Goal: Complete Application Form: Complete application form

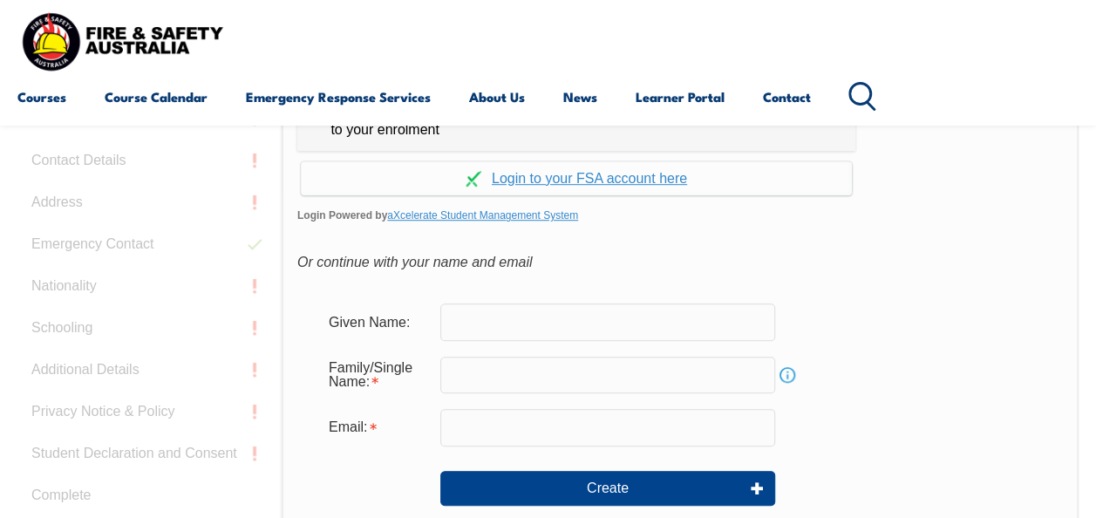
scroll to position [541, 0]
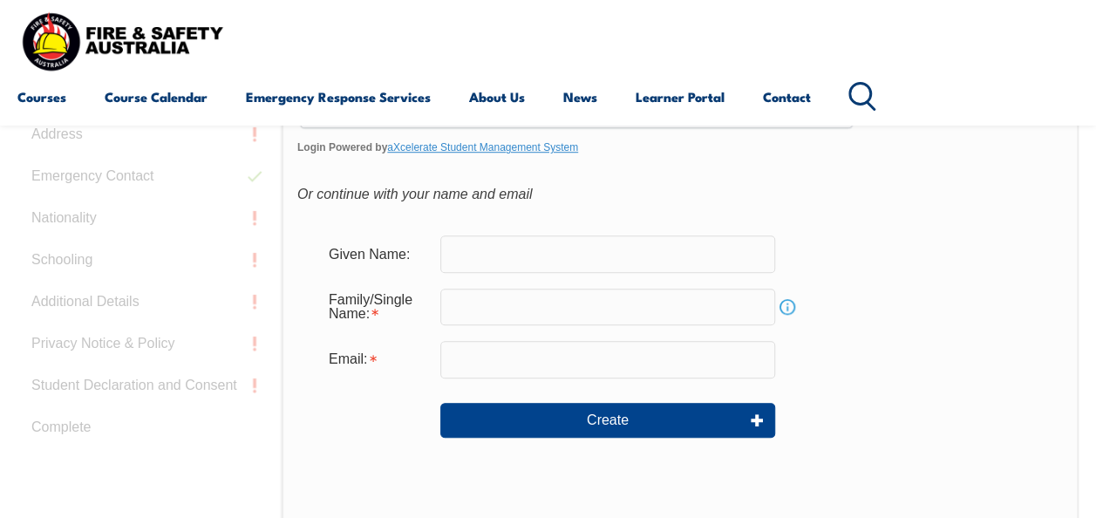
click at [591, 260] on input "text" at bounding box center [607, 253] width 335 height 37
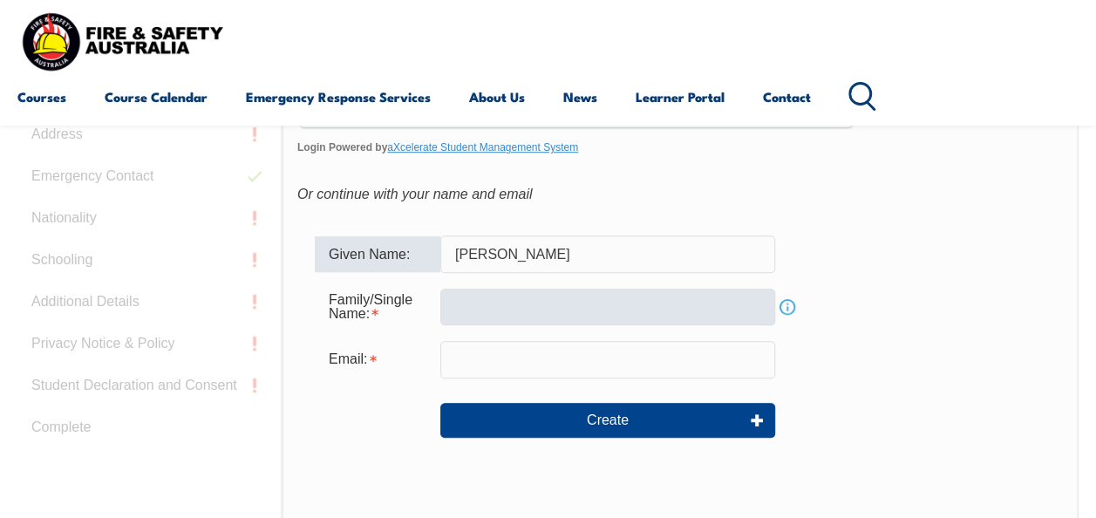
type input "[PERSON_NAME]"
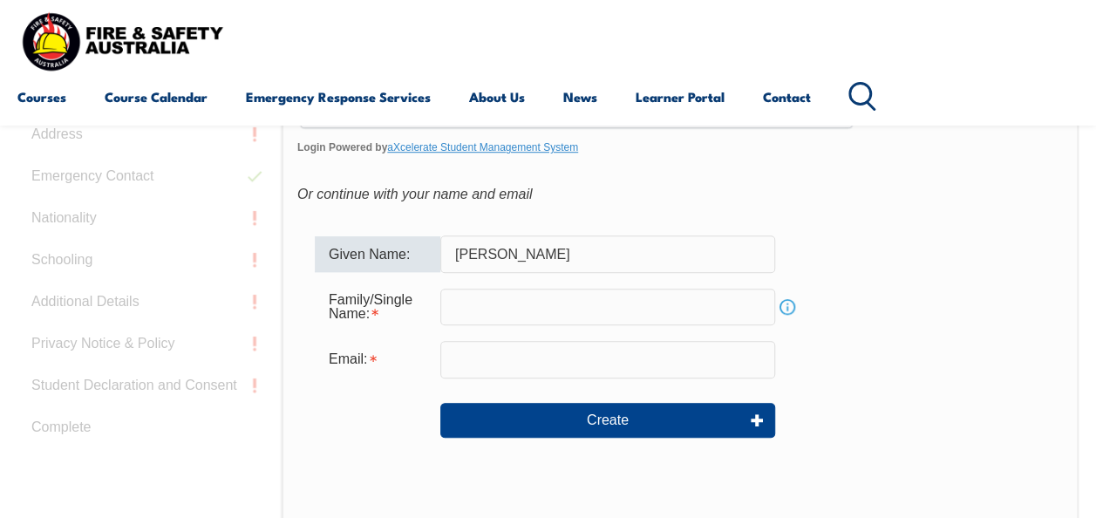
click at [455, 317] on input "text" at bounding box center [607, 307] width 335 height 37
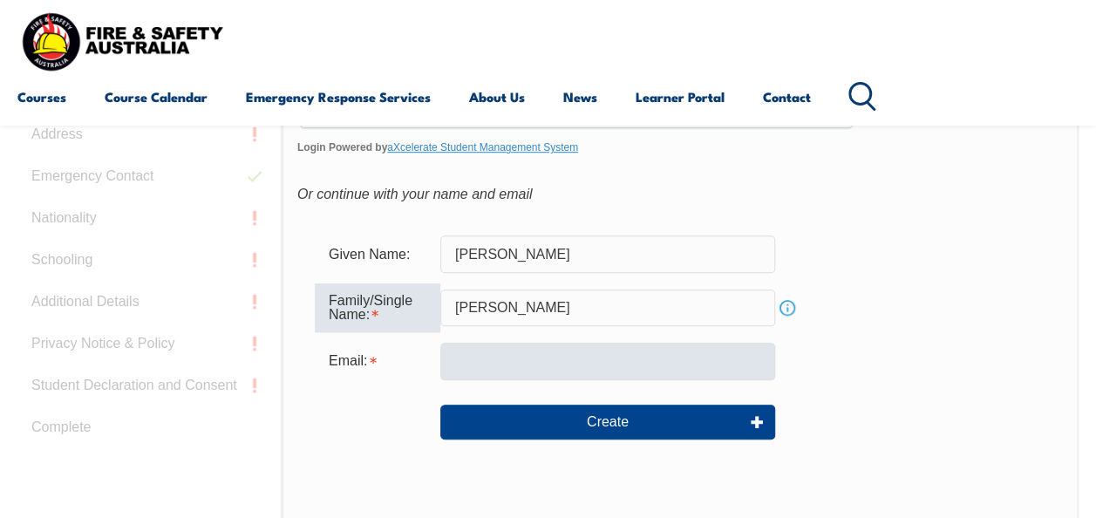
type input "[PERSON_NAME]"
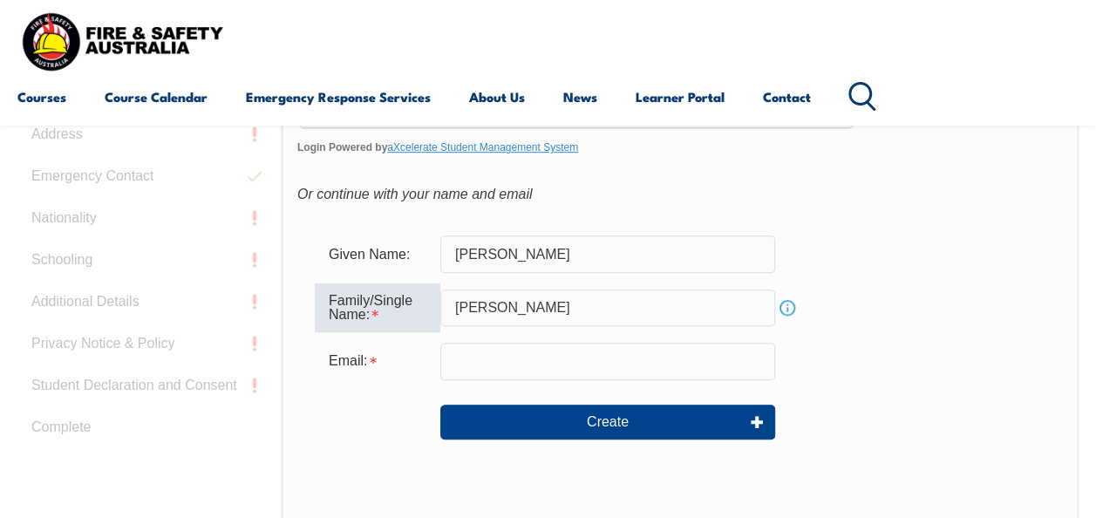
click at [452, 354] on input "email" at bounding box center [607, 361] width 335 height 37
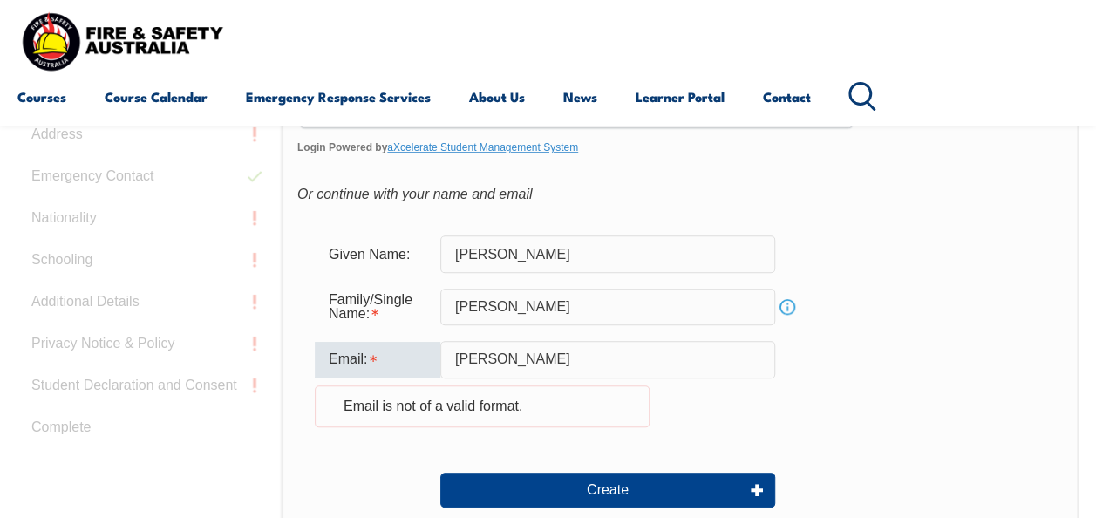
type input "[PERSON_NAME][EMAIL_ADDRESS][DOMAIN_NAME]"
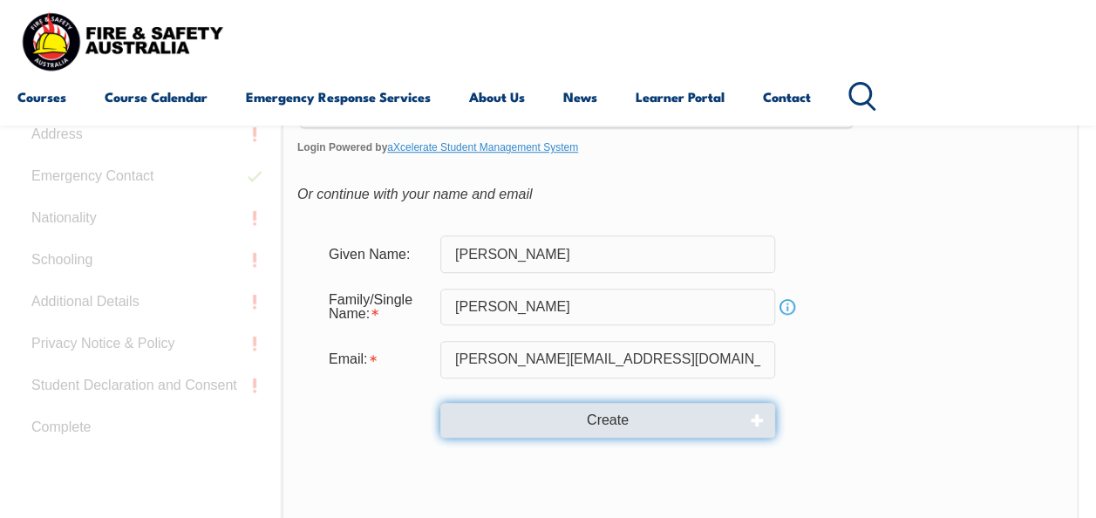
click at [550, 415] on button "Create" at bounding box center [607, 420] width 335 height 35
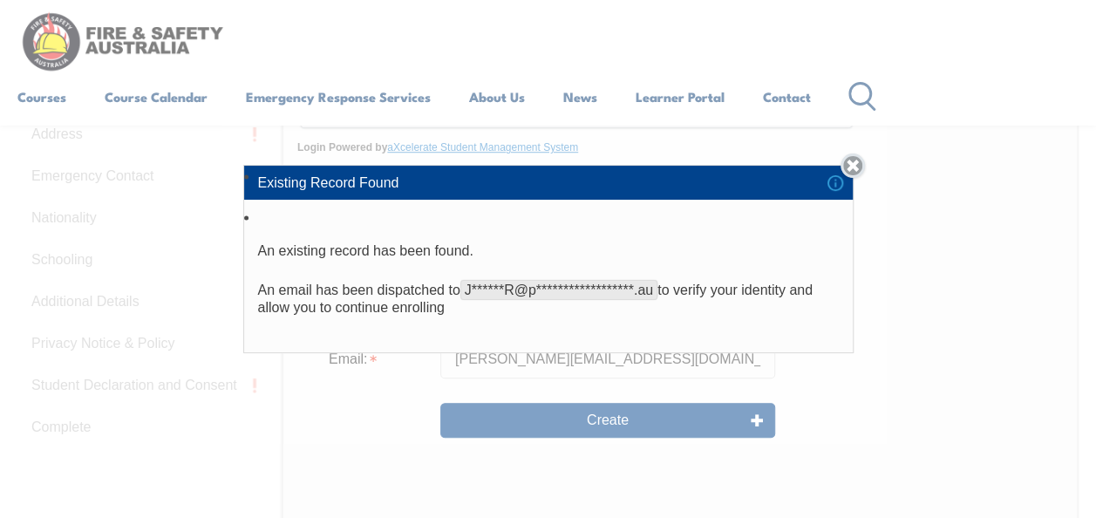
click at [860, 171] on link "Close" at bounding box center [853, 166] width 24 height 24
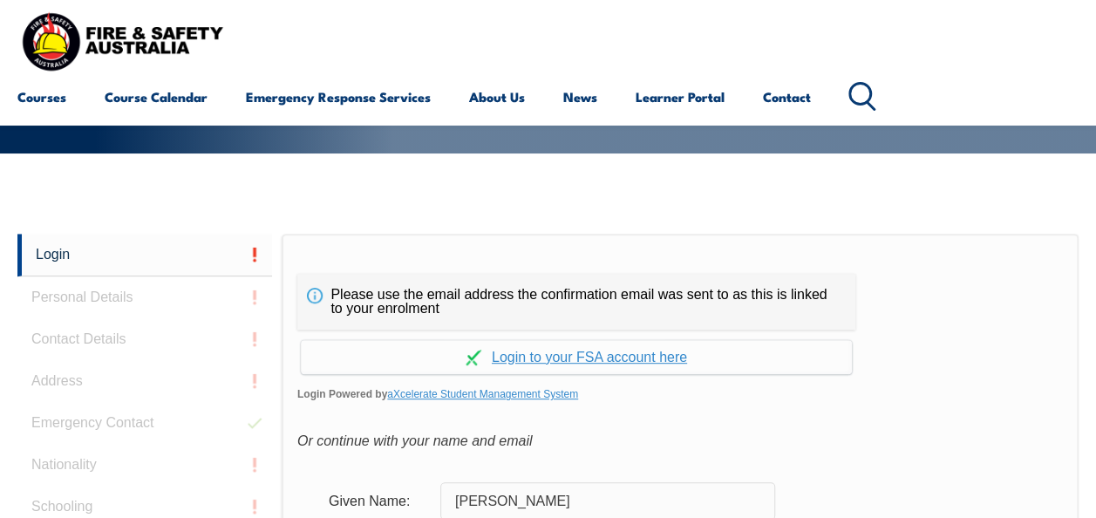
scroll to position [284, 0]
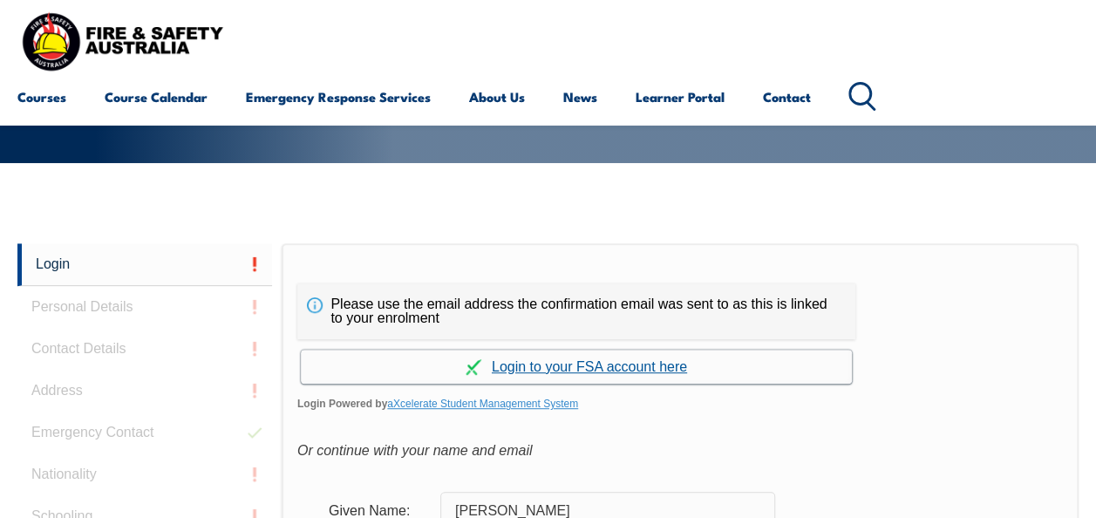
click at [675, 358] on link "Continue with aXcelerate" at bounding box center [576, 367] width 551 height 34
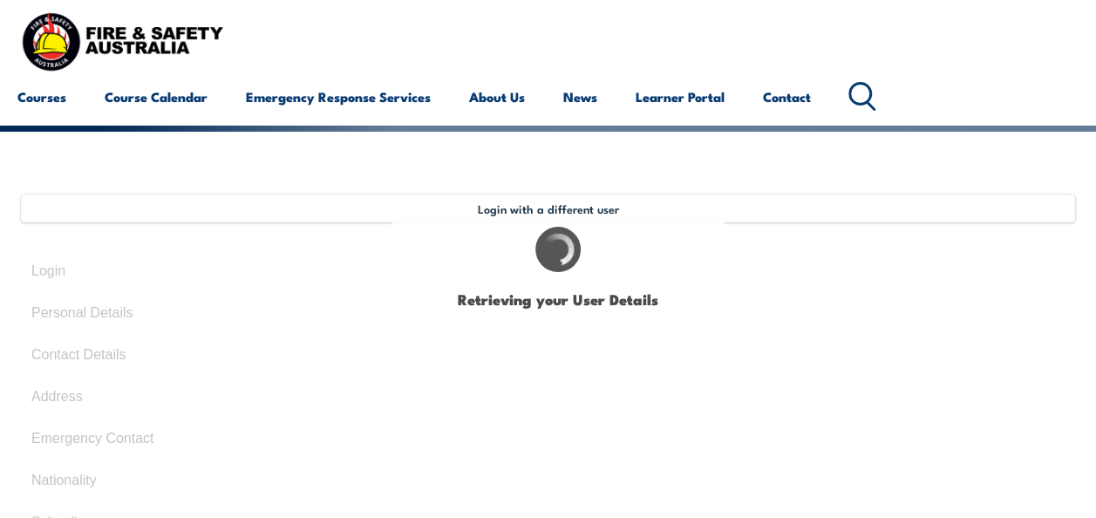
select select "Mrs"
type input "Jessica"
type input "[PERSON_NAME]"
type input "kathleen"
type input "Robinson"
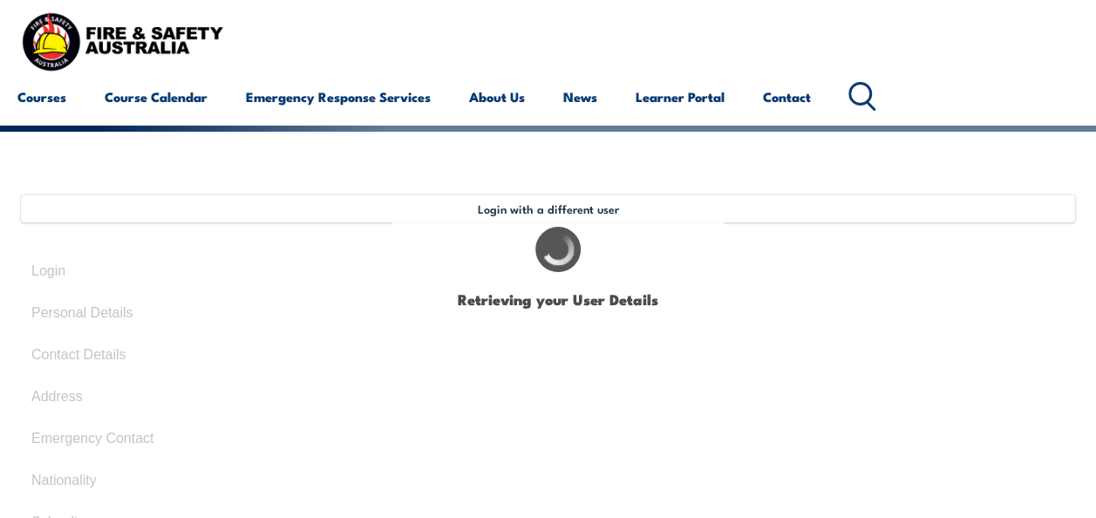
type input "June 1, 1988"
type input "TGDT5VGXR9"
select select "F"
type input "101"
type input "st johns rd"
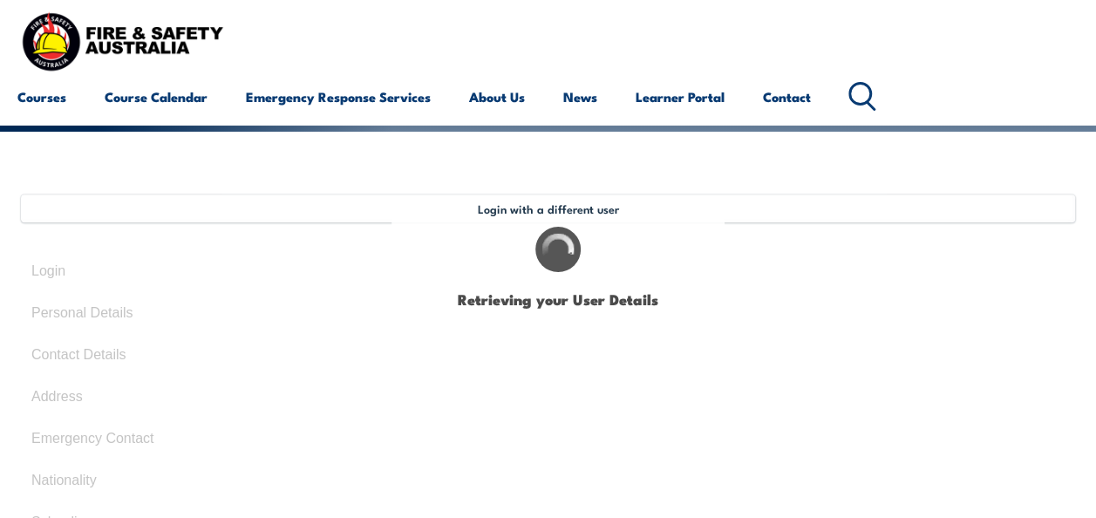
type input "bradbury"
type input "2560"
select select "[GEOGRAPHIC_DATA]"
select select "1101"
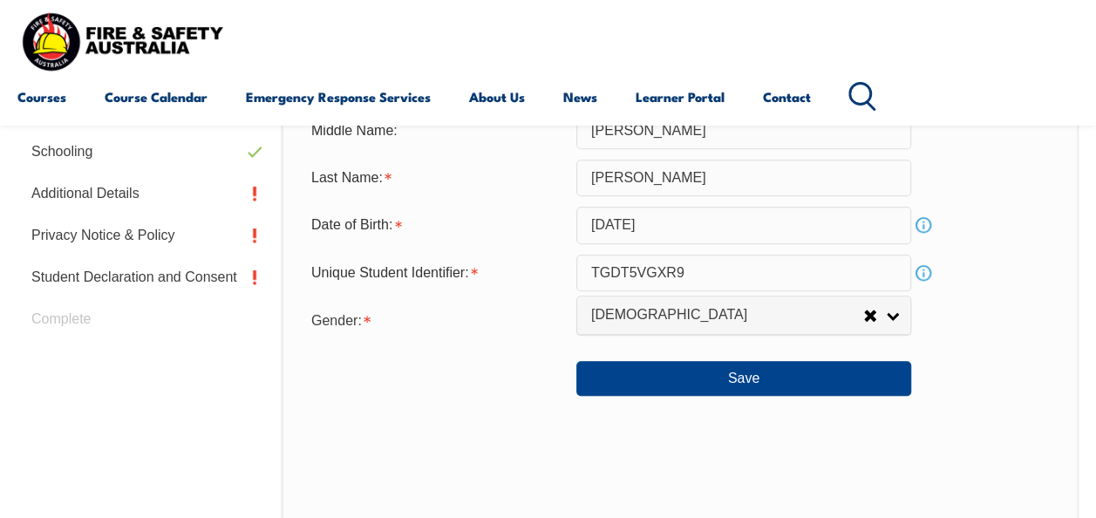
scroll to position [694, 0]
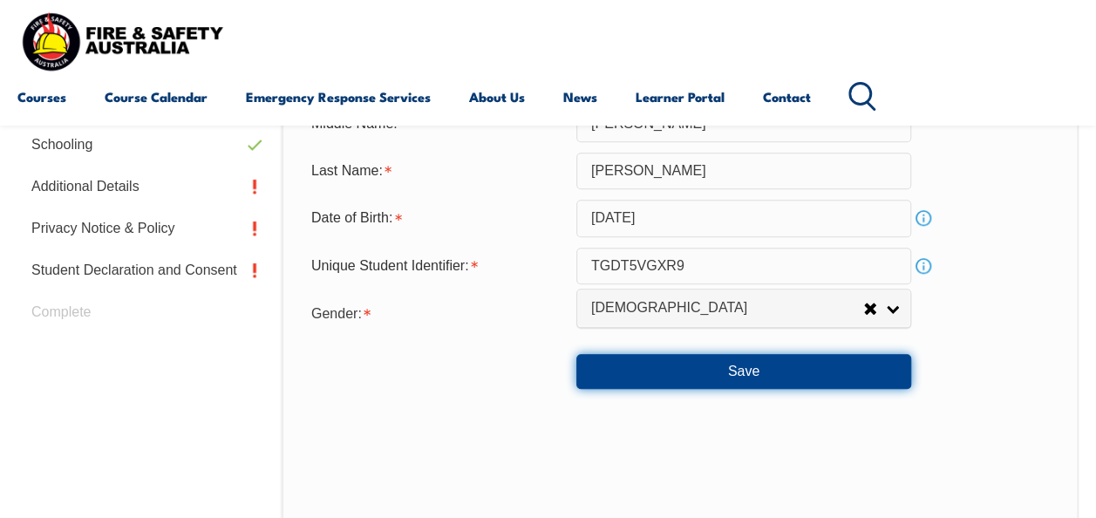
click at [654, 365] on button "Save" at bounding box center [744, 371] width 335 height 35
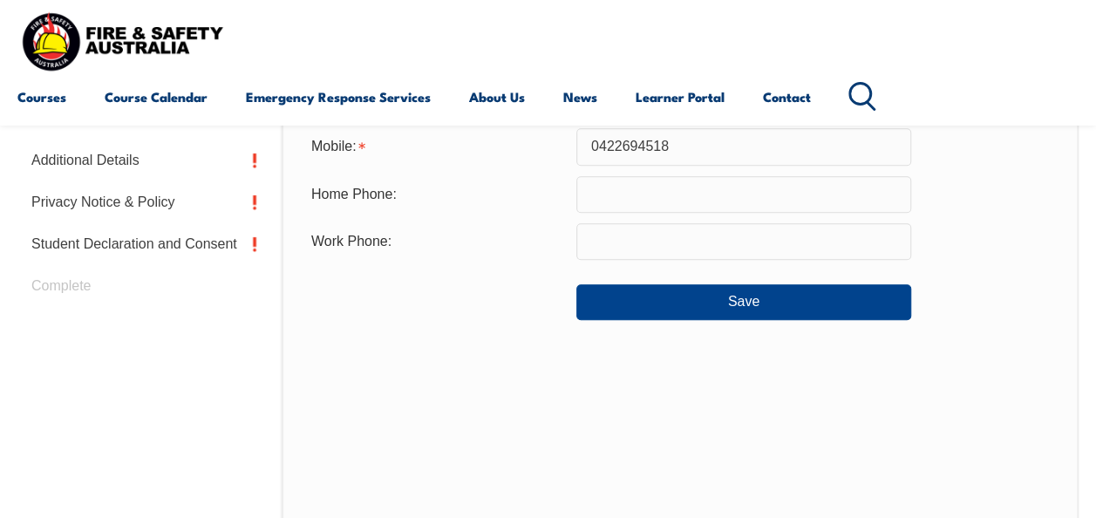
scroll to position [721, 0]
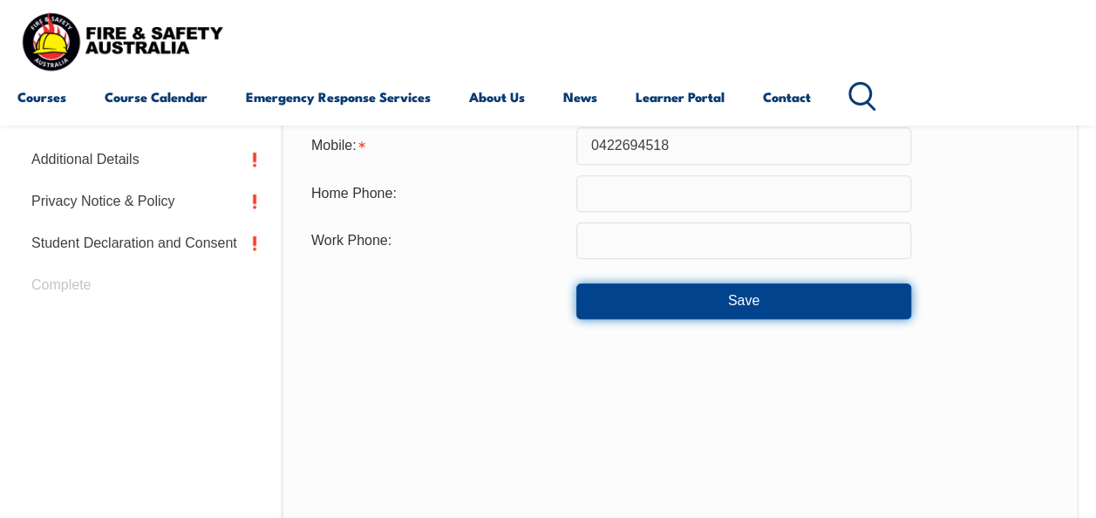
click at [665, 293] on button "Save" at bounding box center [744, 300] width 335 height 35
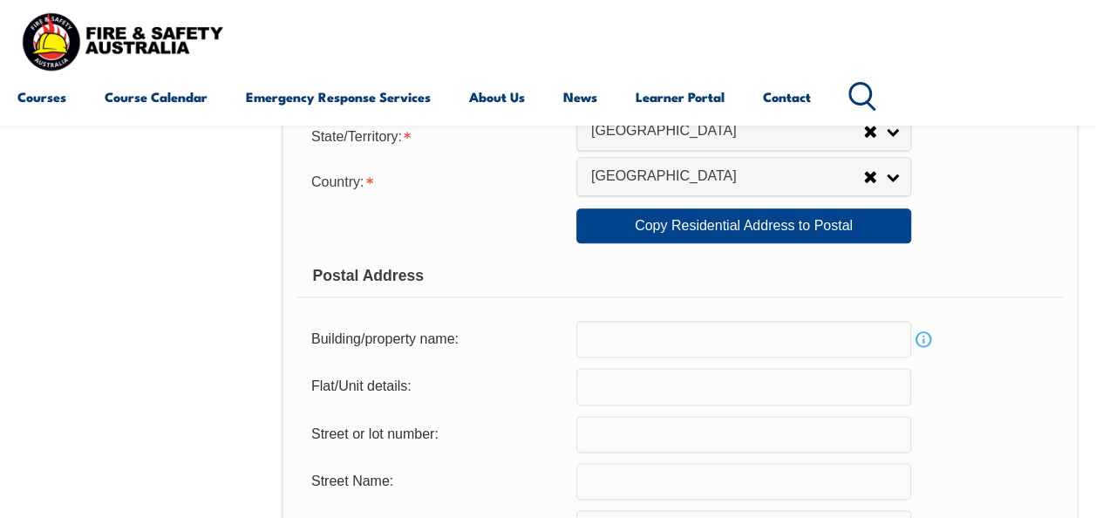
scroll to position [918, 0]
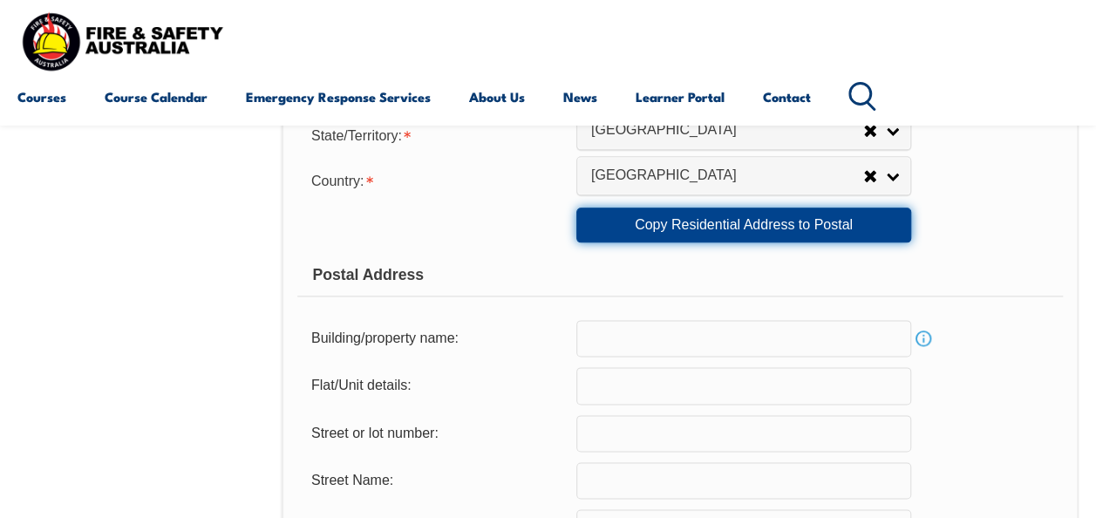
click at [856, 222] on link "Copy Residential Address to Postal" at bounding box center [744, 225] width 335 height 35
type input "101"
type input "st johns rd"
type input "bradbury"
select select "[GEOGRAPHIC_DATA]"
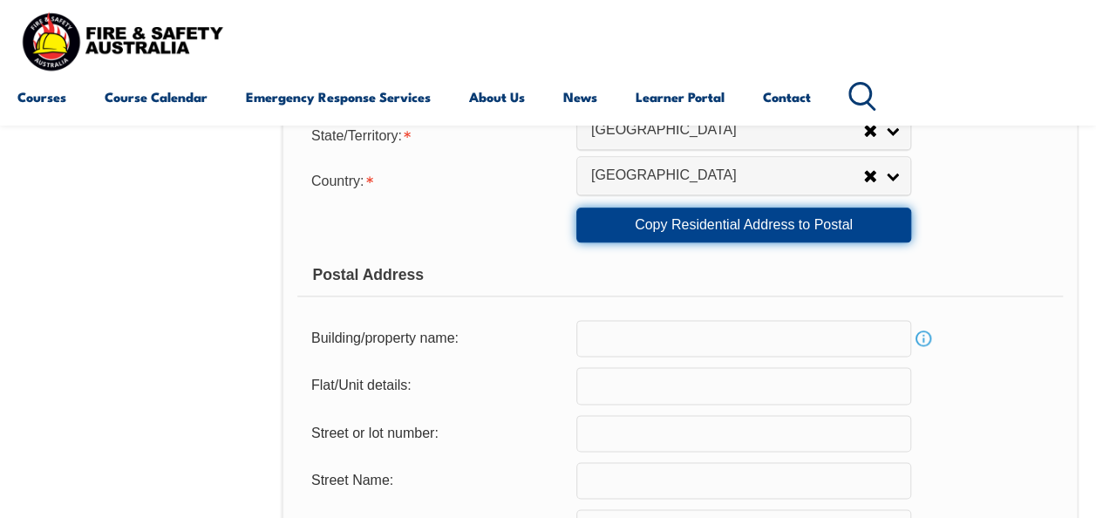
type input "2560"
select select "1101"
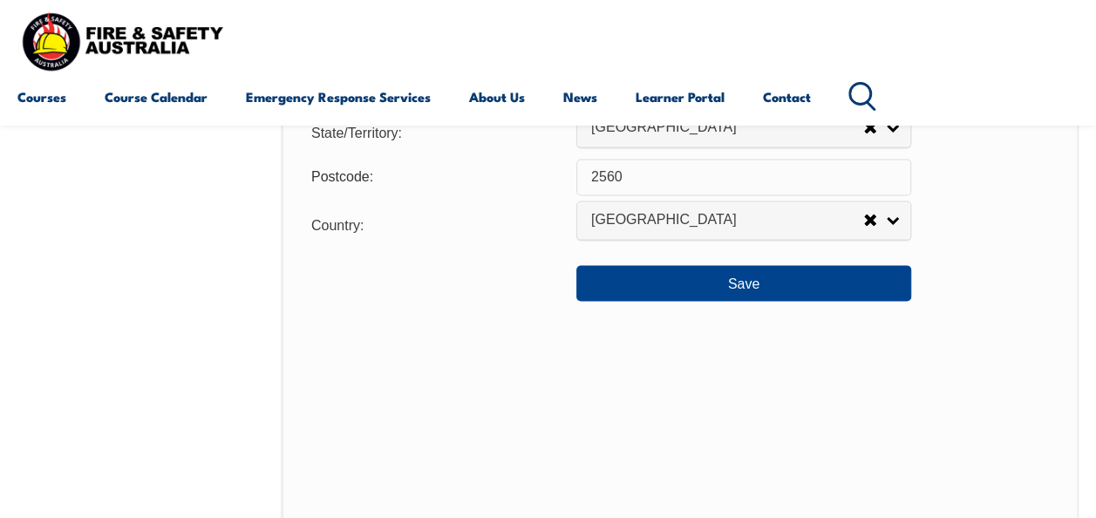
scroll to position [1409, 0]
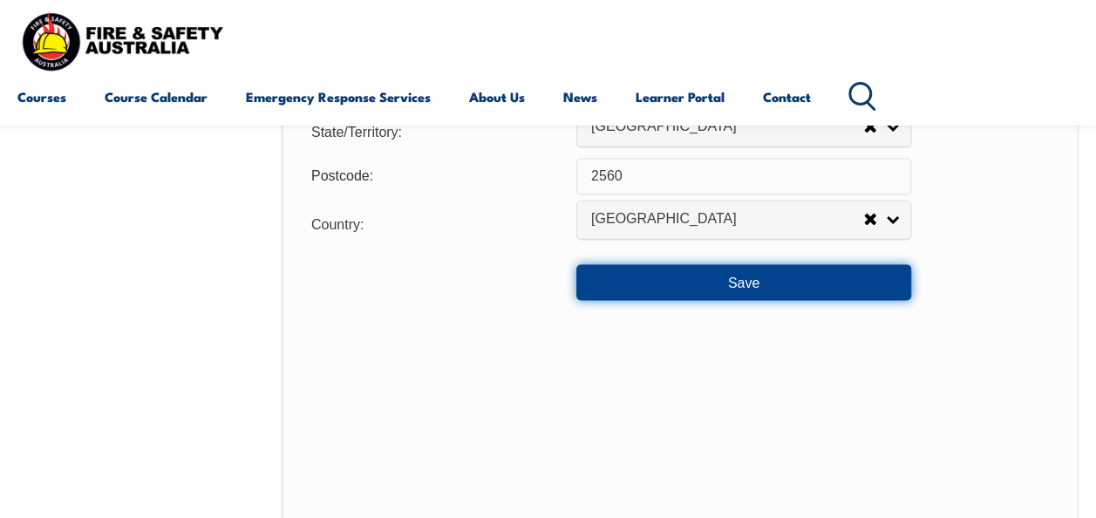
click at [751, 278] on button "Save" at bounding box center [744, 281] width 335 height 35
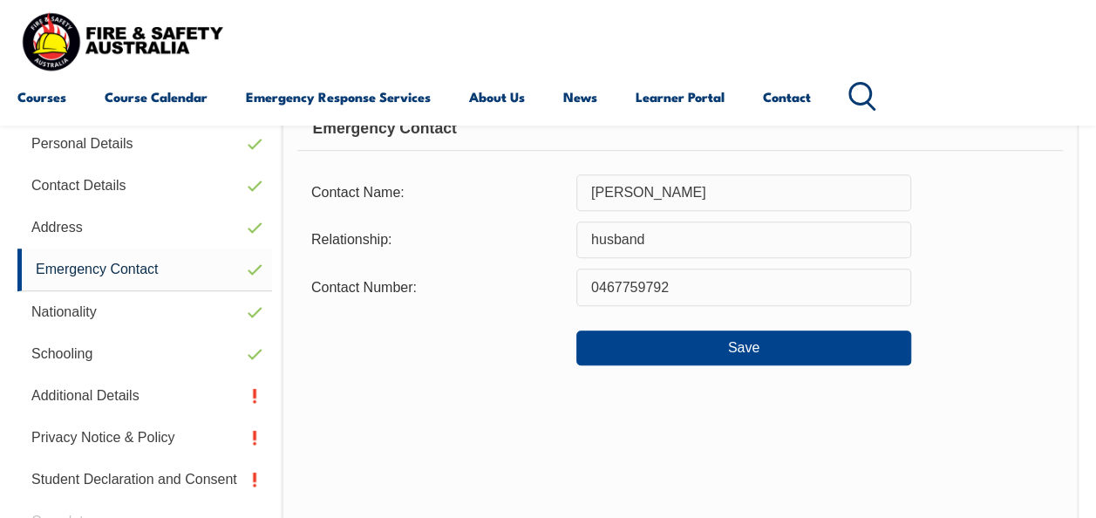
scroll to position [422, 0]
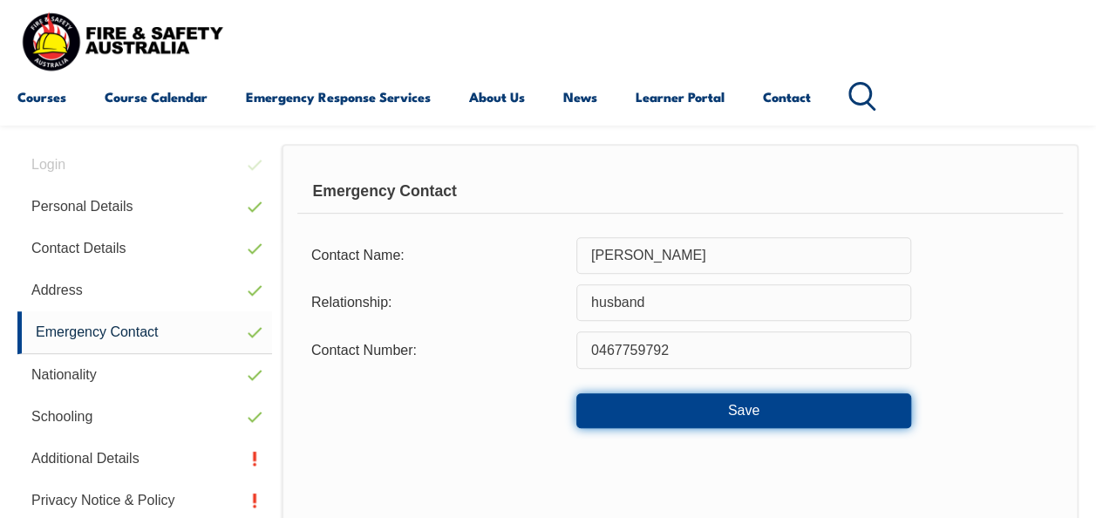
click at [745, 406] on button "Save" at bounding box center [744, 410] width 335 height 35
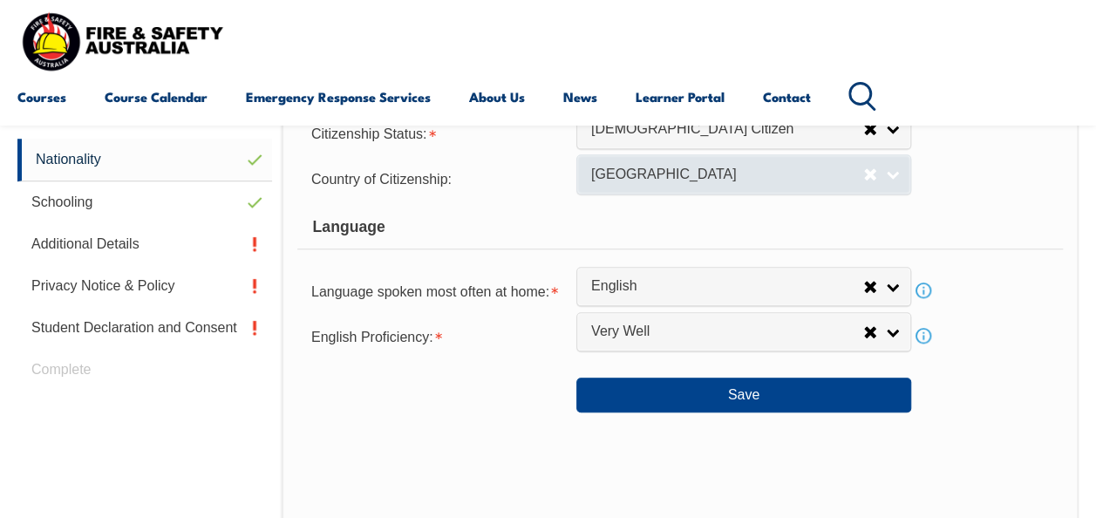
scroll to position [641, 0]
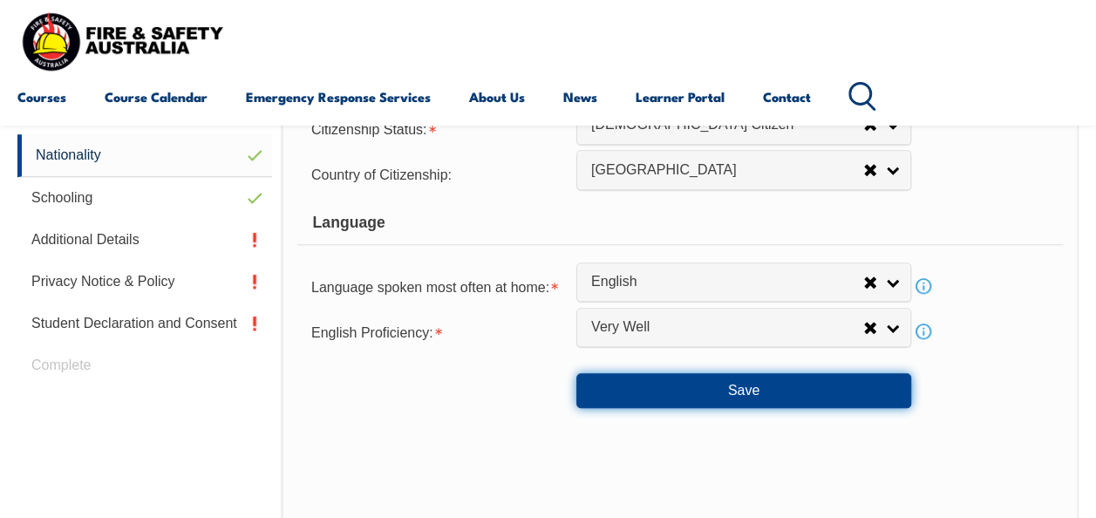
click at [748, 386] on button "Save" at bounding box center [744, 390] width 335 height 35
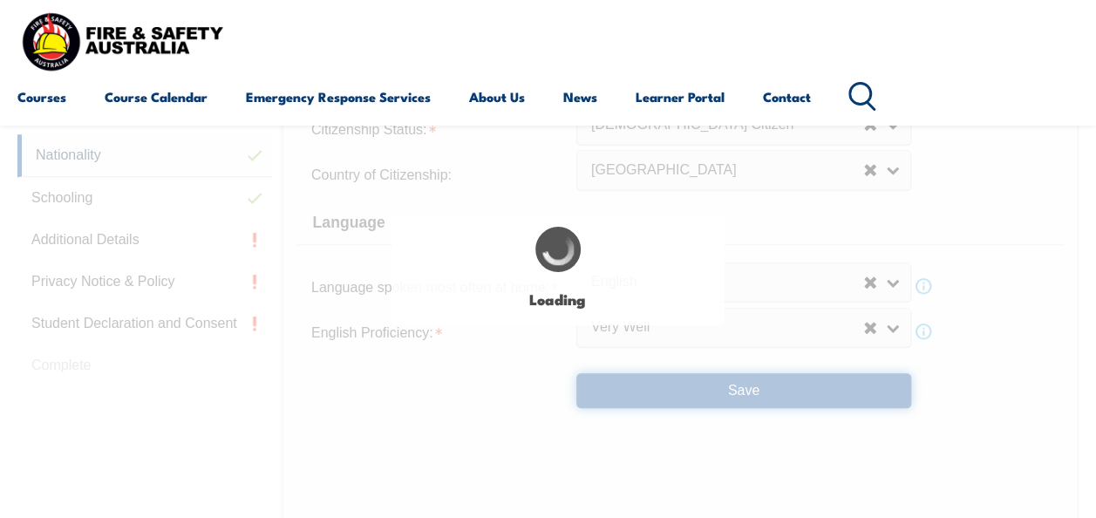
select select "false"
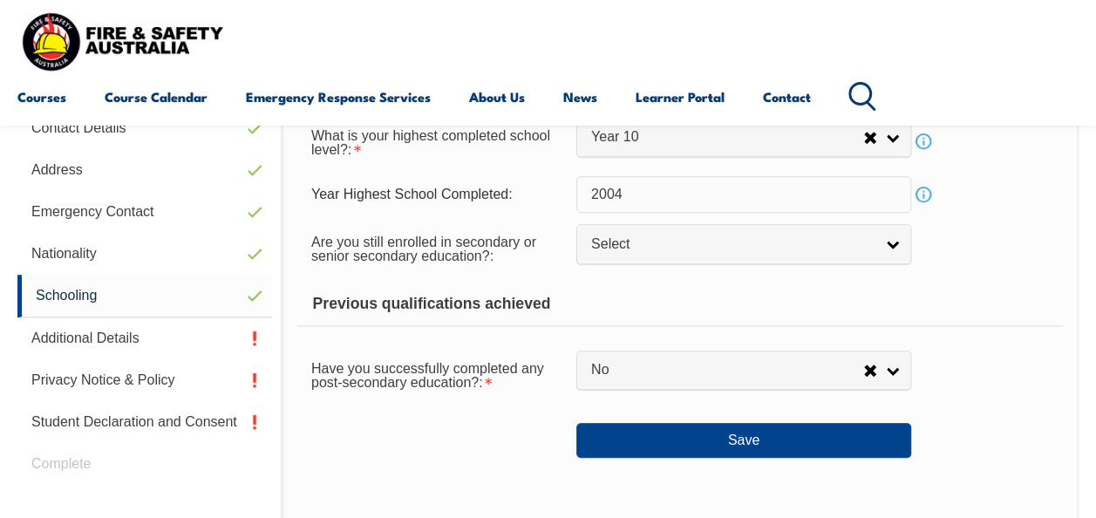
scroll to position [551, 0]
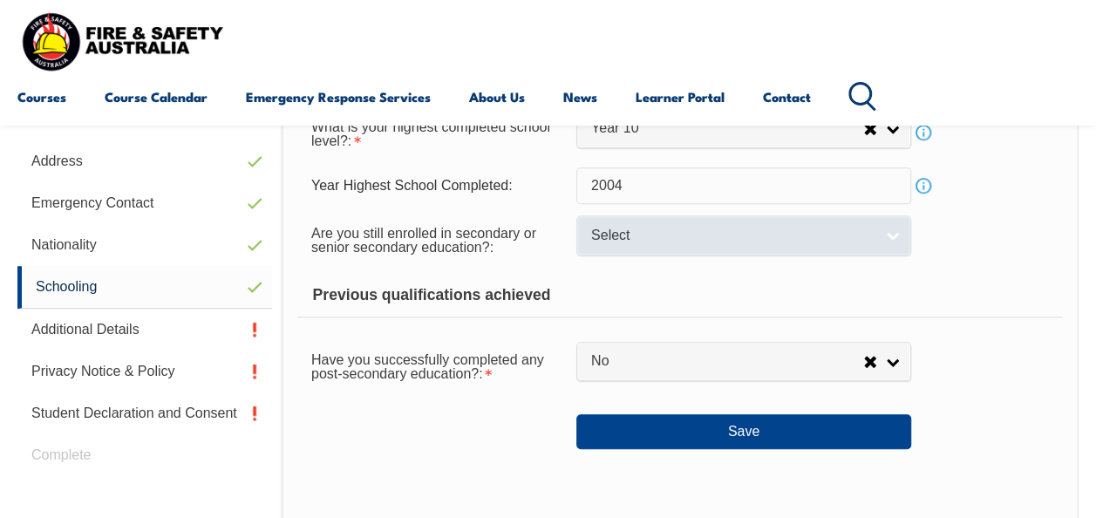
click at [889, 237] on link "Select" at bounding box center [744, 234] width 335 height 39
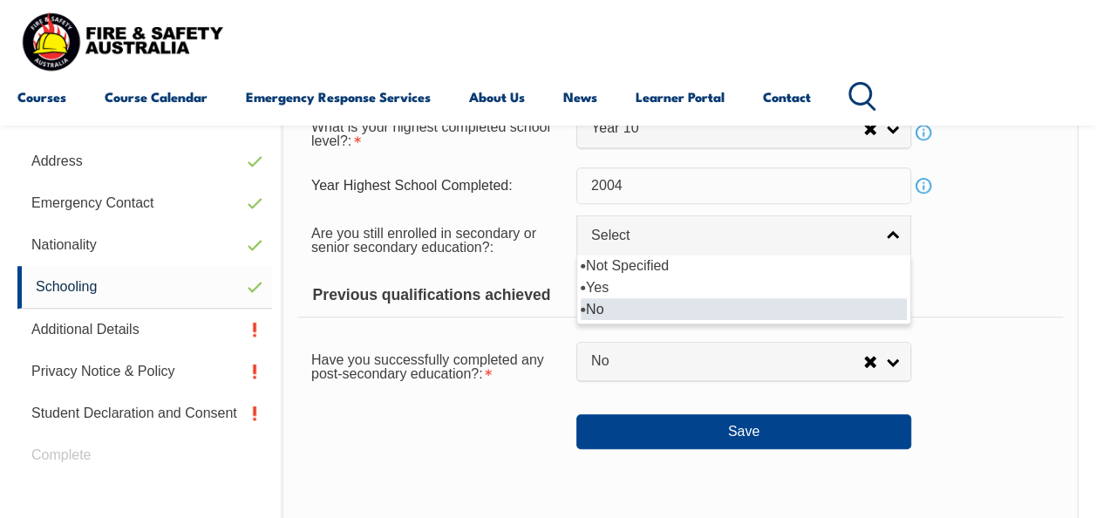
click at [829, 305] on li "No" at bounding box center [744, 309] width 326 height 22
select select "false"
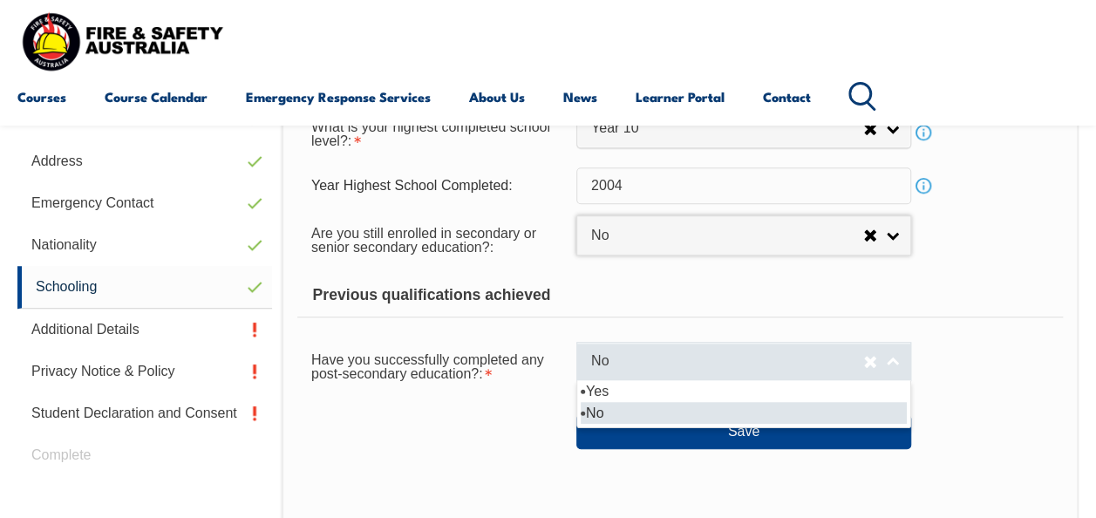
click at [902, 361] on link "No" at bounding box center [744, 361] width 335 height 39
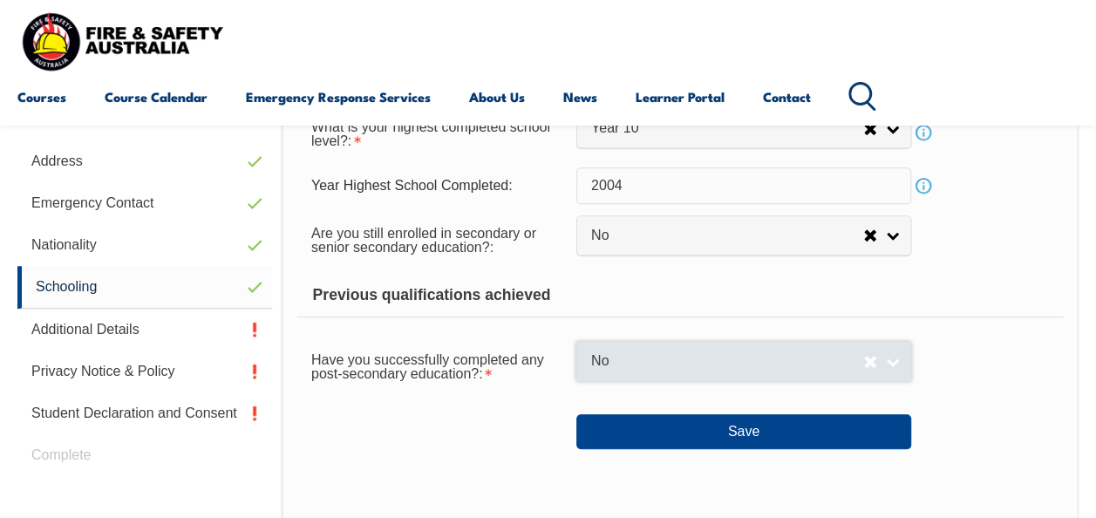
click at [902, 361] on link "No" at bounding box center [744, 361] width 335 height 39
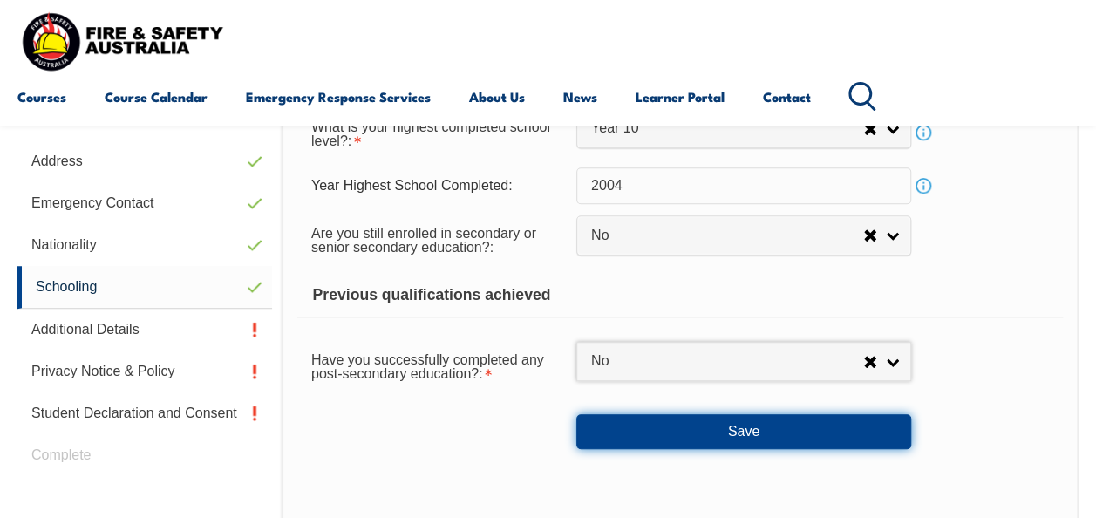
click at [856, 422] on button "Save" at bounding box center [744, 431] width 335 height 35
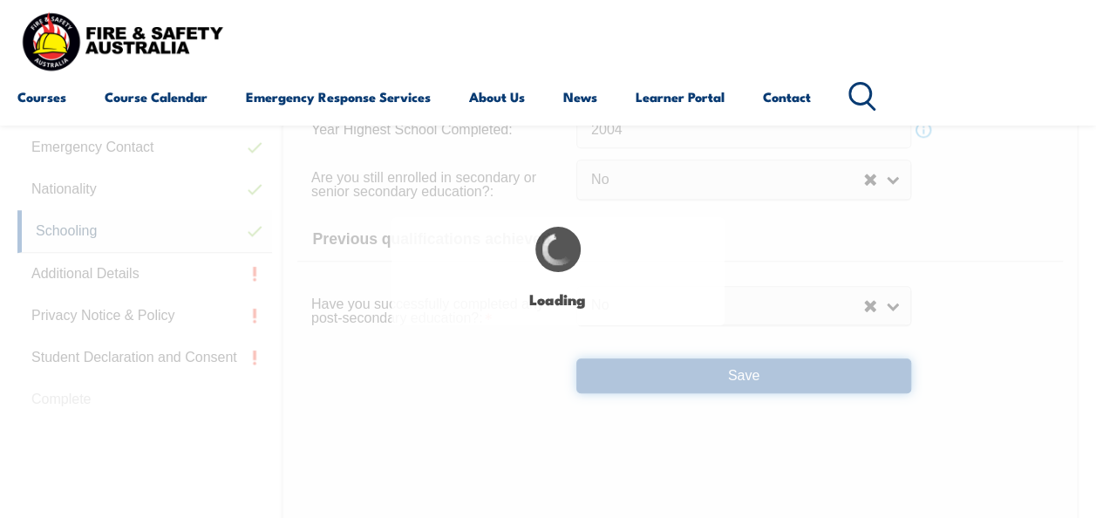
scroll to position [608, 0]
select select
select select "false"
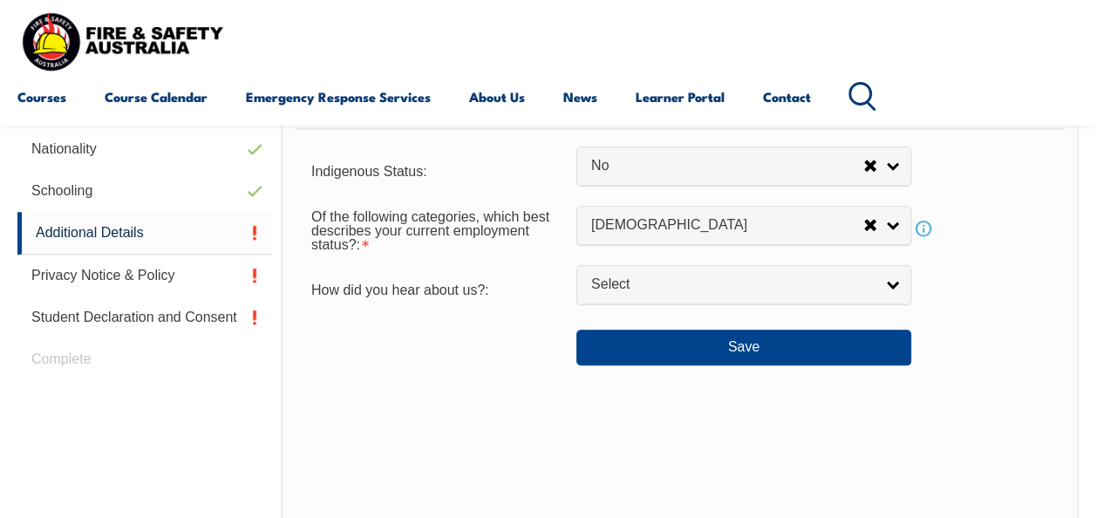
scroll to position [696, 0]
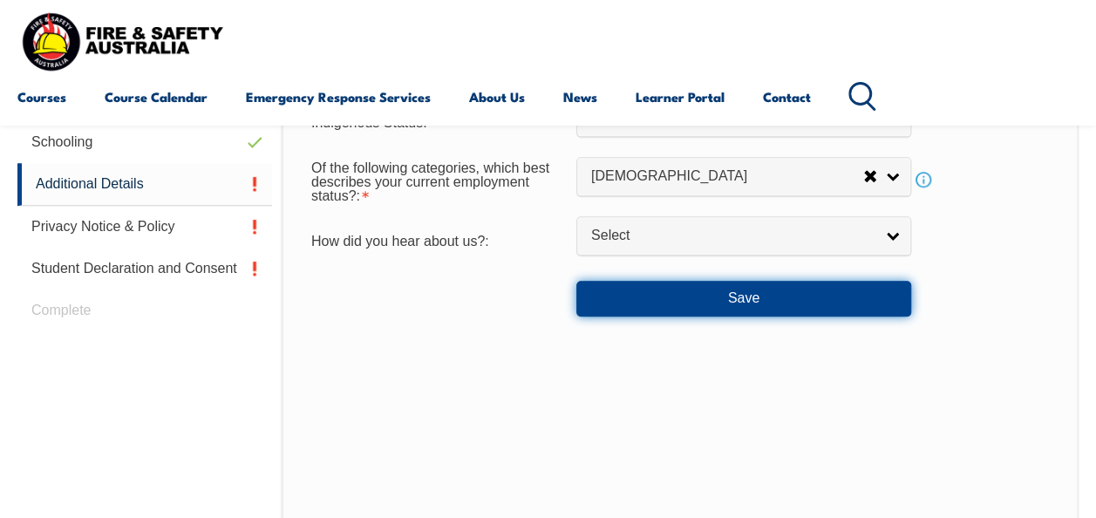
click at [726, 307] on button "Save" at bounding box center [744, 298] width 335 height 35
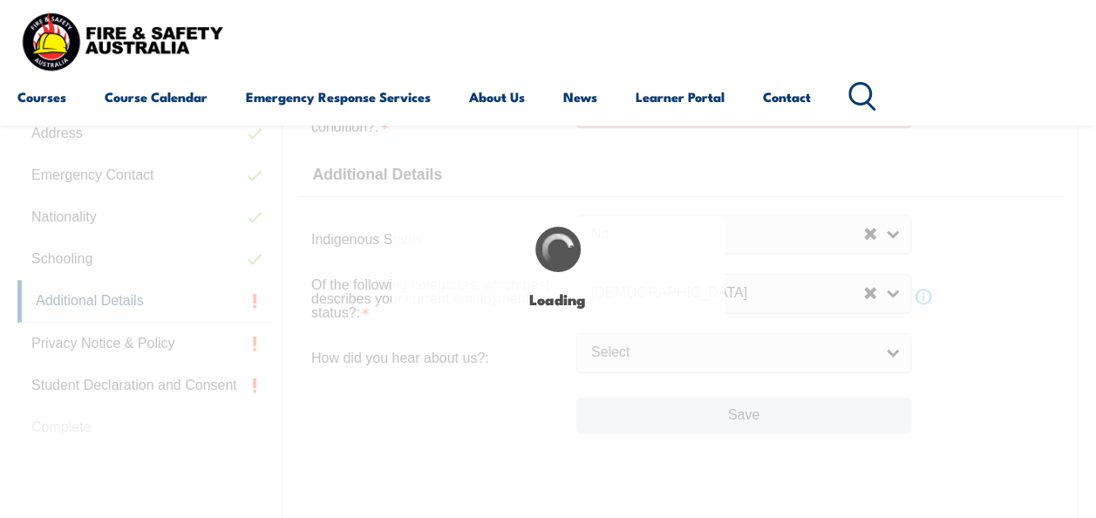
scroll to position [578, 0]
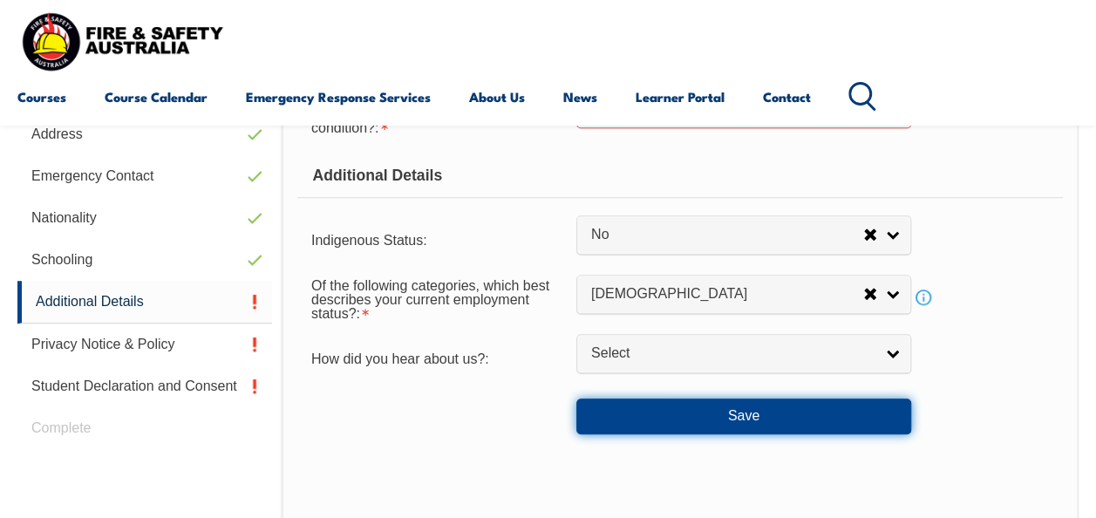
click at [705, 401] on button "Save" at bounding box center [744, 416] width 335 height 35
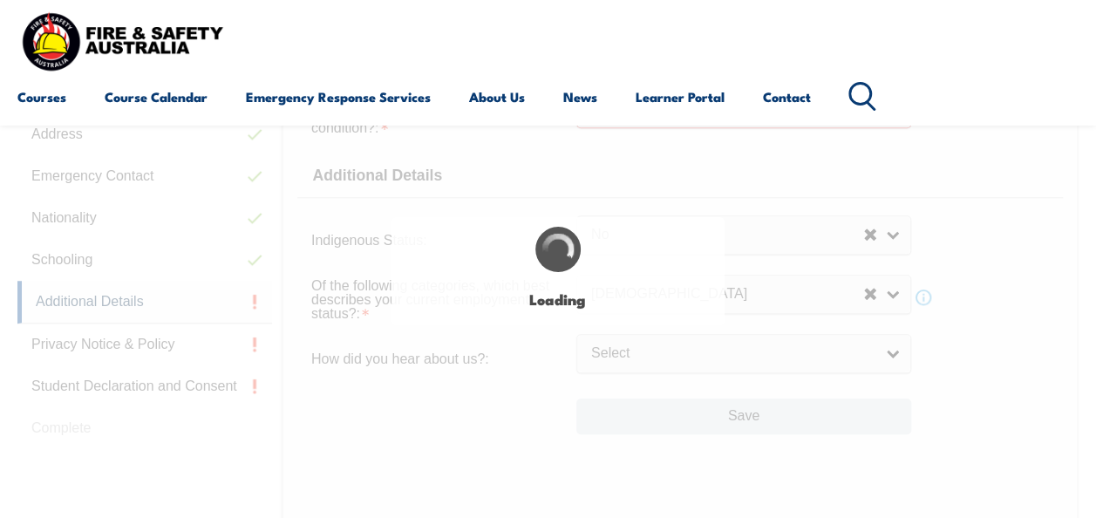
click at [705, 401] on div "Login with a different user Login Personal Details Contact Details Address Emer…" at bounding box center [547, 377] width 1061 height 891
select select
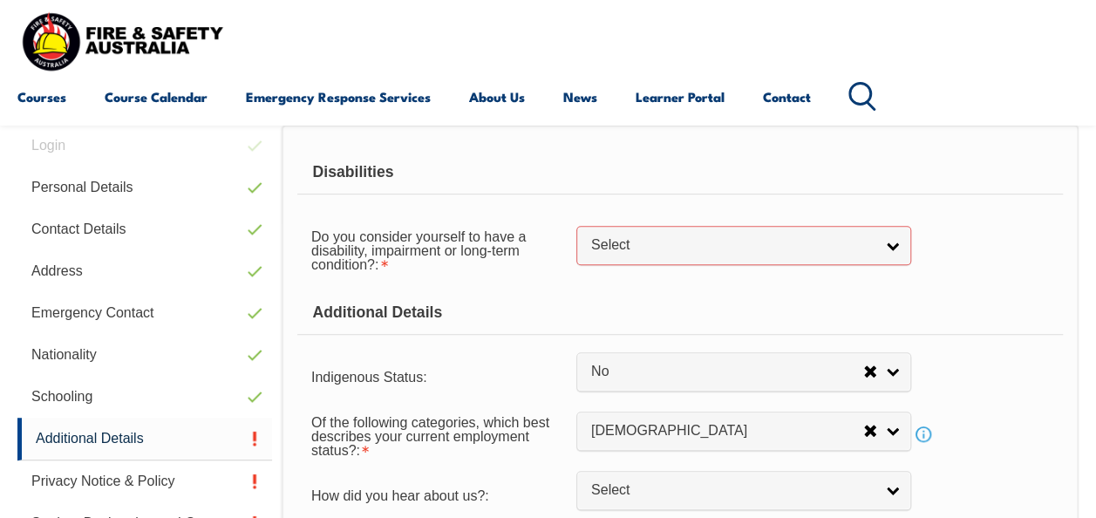
scroll to position [442, 0]
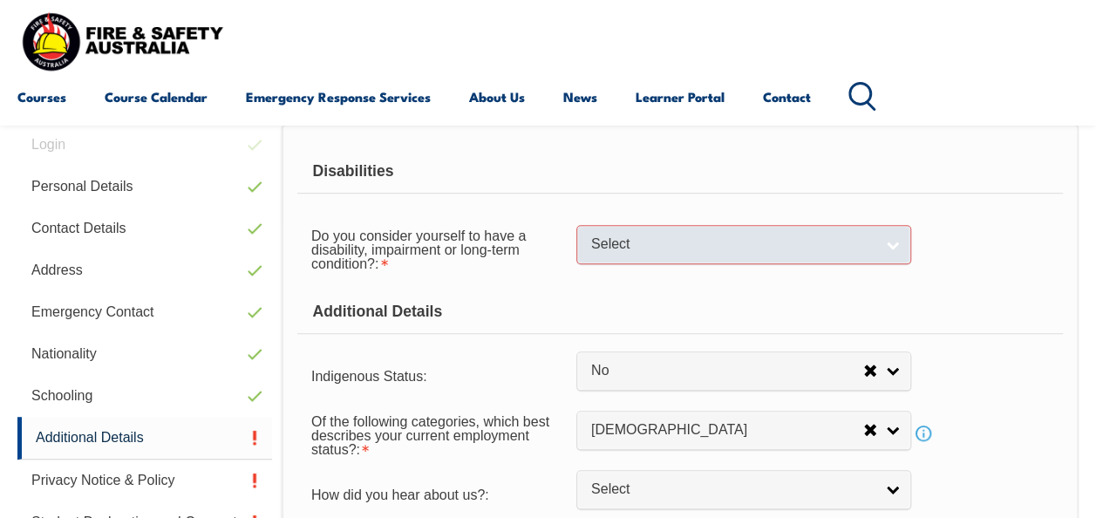
click at [607, 262] on div "Select" at bounding box center [744, 244] width 335 height 39
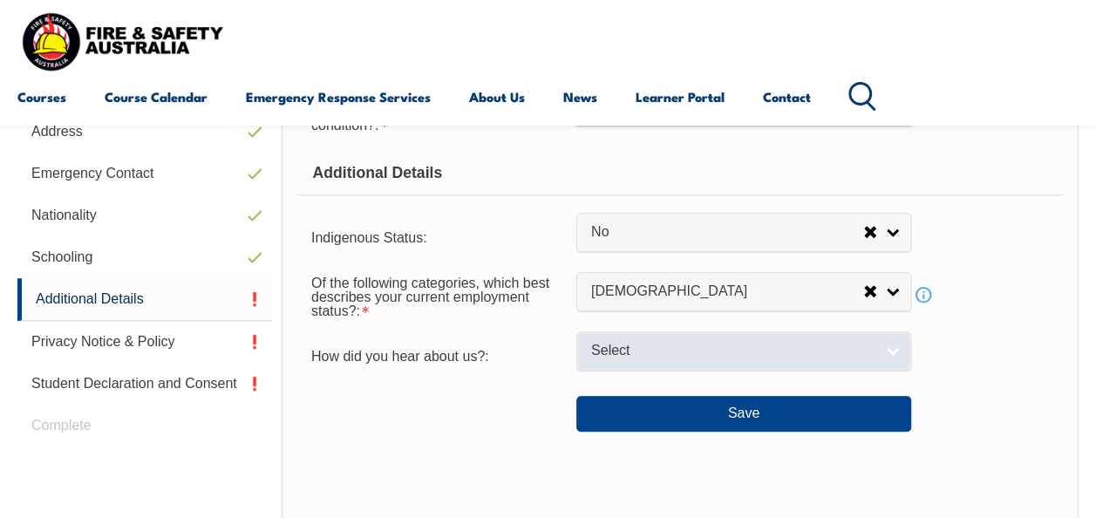
scroll to position [618, 0]
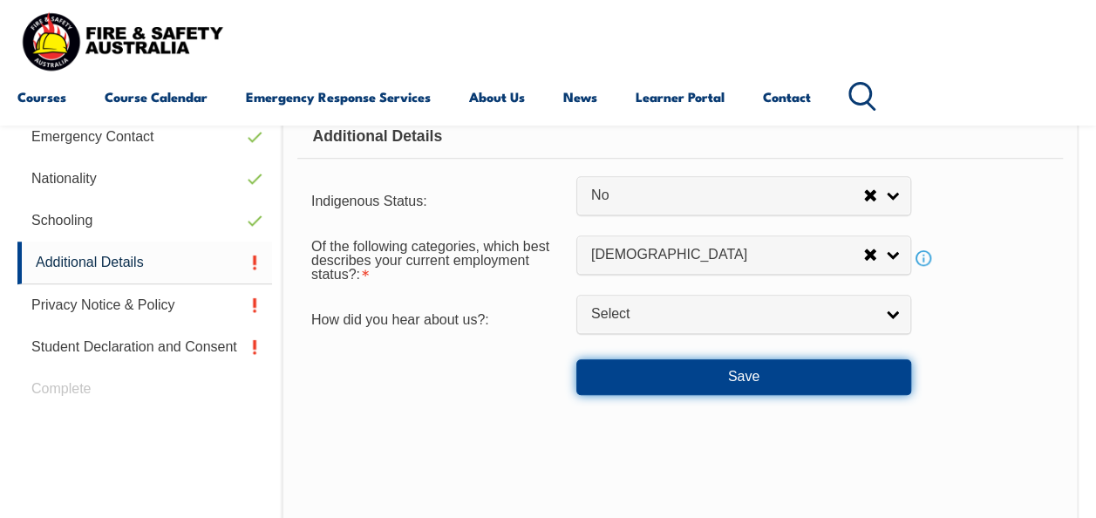
click at [792, 392] on button "Save" at bounding box center [744, 376] width 335 height 35
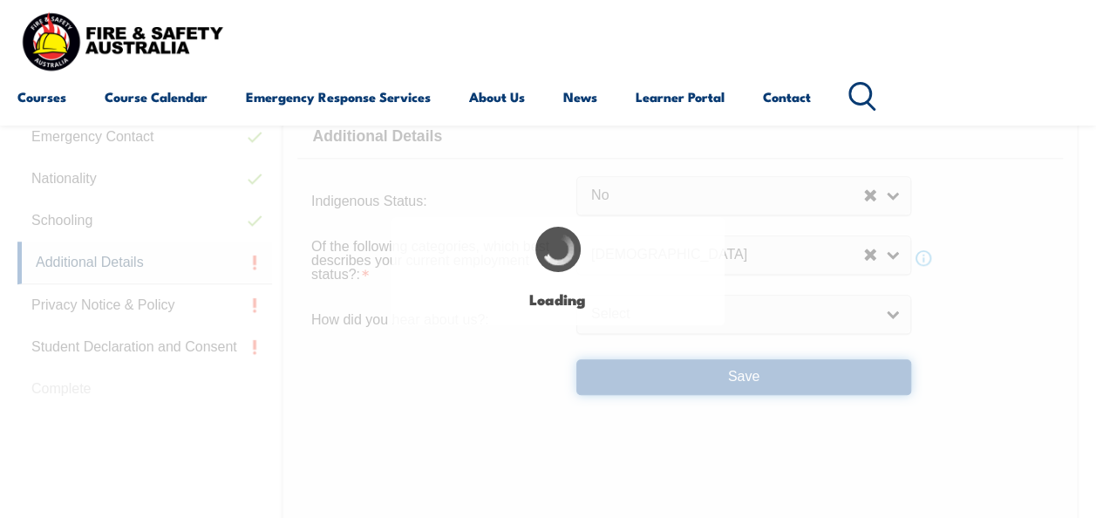
select select "false"
select select
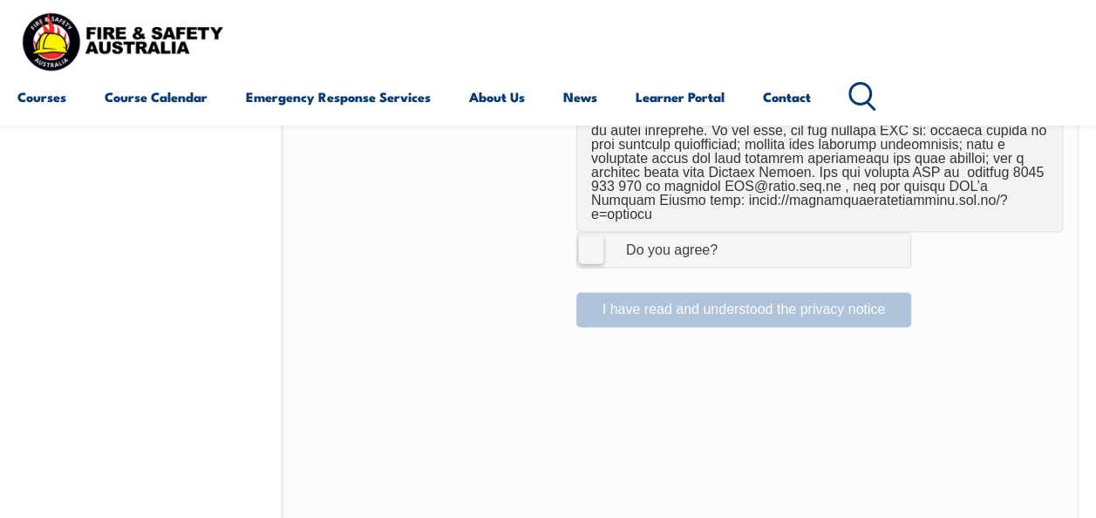
scroll to position [1251, 0]
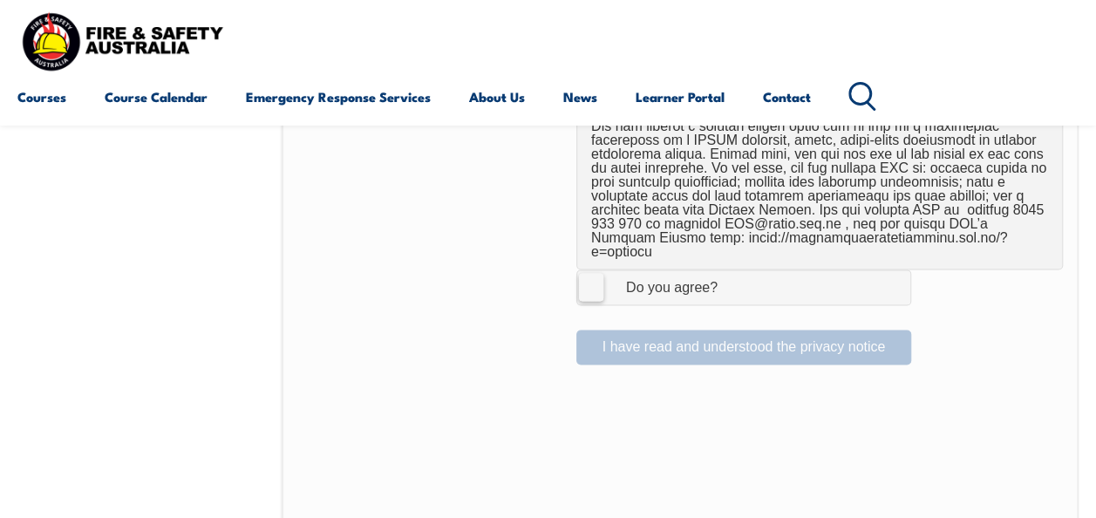
click at [594, 270] on label "I Agree Do you agree?" at bounding box center [744, 287] width 335 height 35
click at [732, 270] on input "I Agree Do you agree?" at bounding box center [747, 286] width 30 height 33
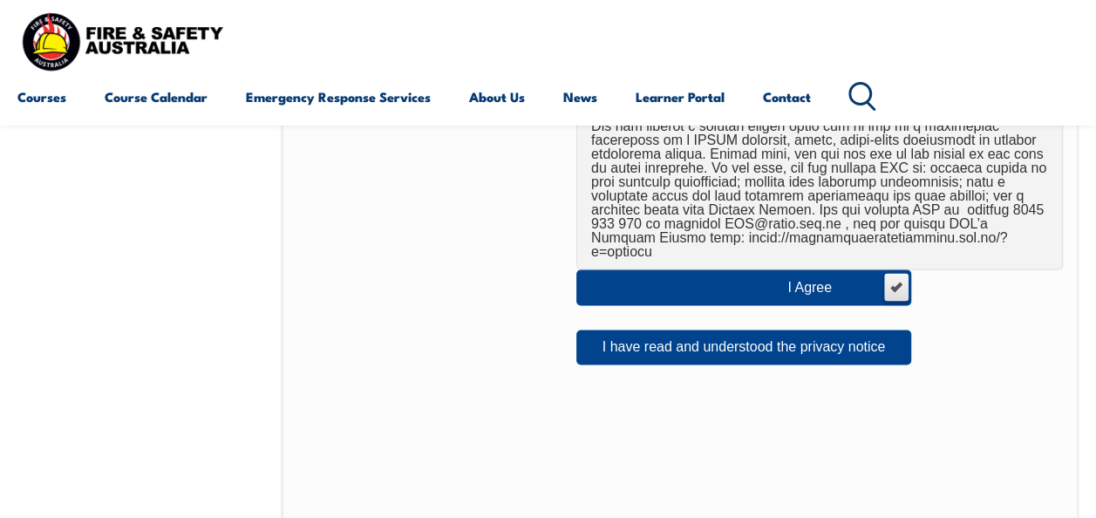
click at [891, 270] on label "I Agree Do you agree?" at bounding box center [744, 287] width 335 height 35
click at [891, 270] on input "I Agree Do you agree?" at bounding box center [896, 286] width 30 height 33
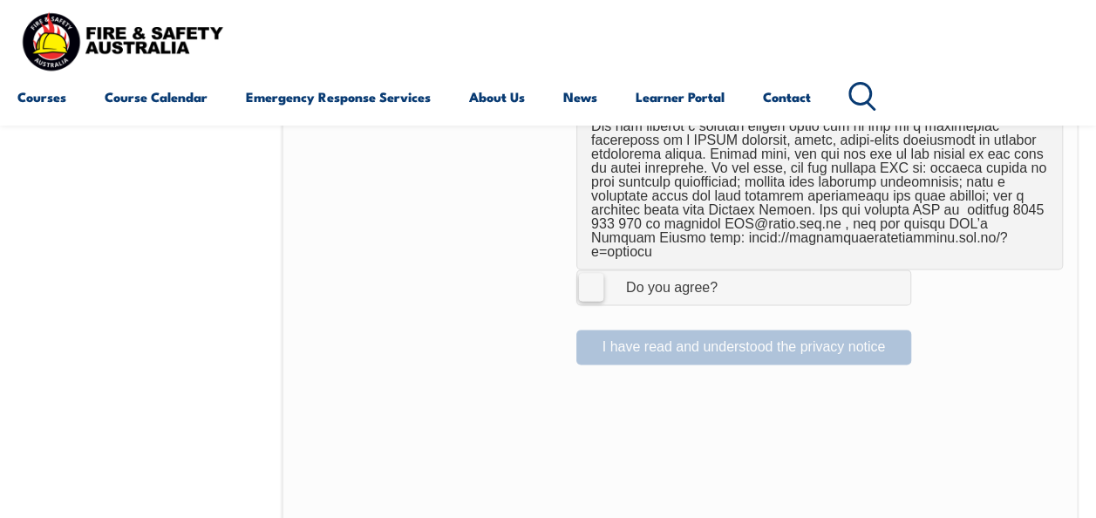
click at [579, 270] on label "I Agree Do you agree?" at bounding box center [744, 287] width 335 height 35
click at [732, 270] on input "I Agree Do you agree?" at bounding box center [747, 286] width 30 height 33
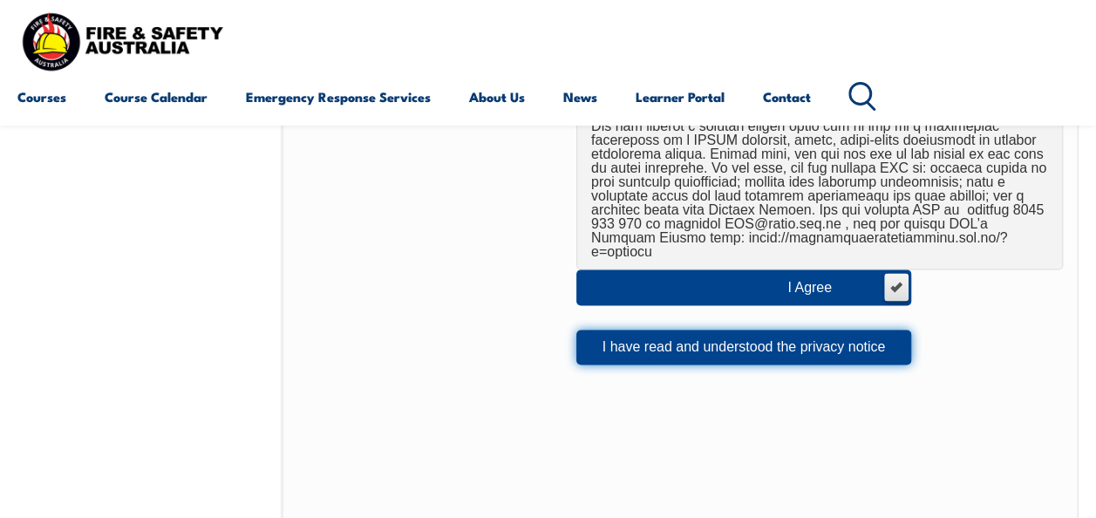
click at [672, 330] on button "I have read and understood the privacy notice" at bounding box center [744, 347] width 335 height 35
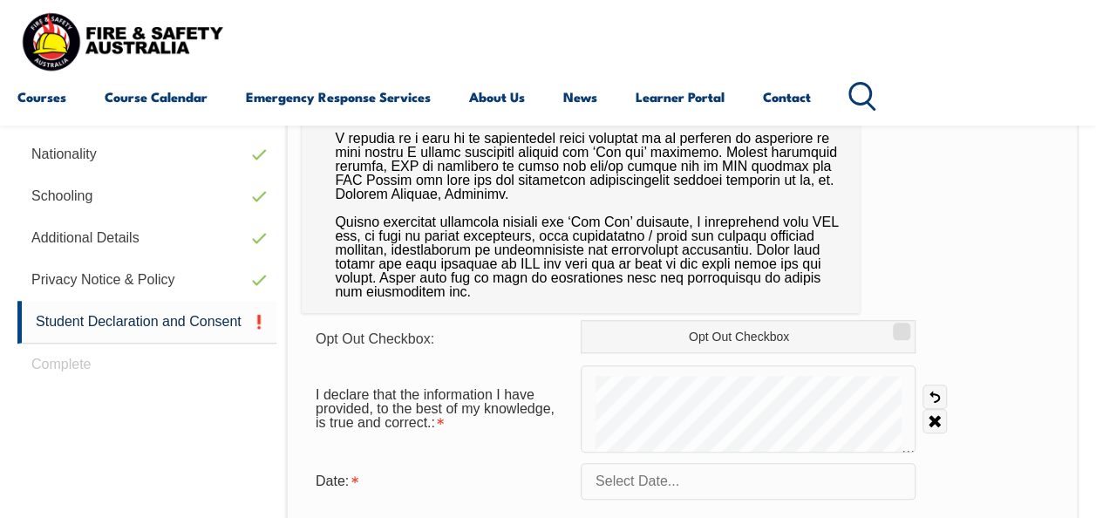
scroll to position [644, 0]
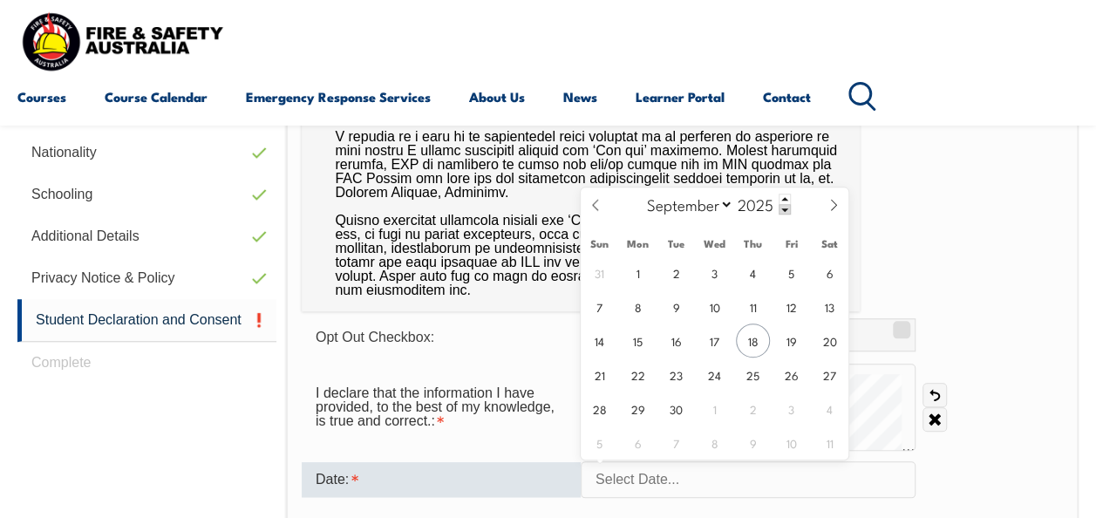
click at [858, 485] on input "text" at bounding box center [748, 479] width 335 height 37
click at [756, 331] on span "18" at bounding box center [753, 341] width 34 height 34
type input "September 18, 2025"
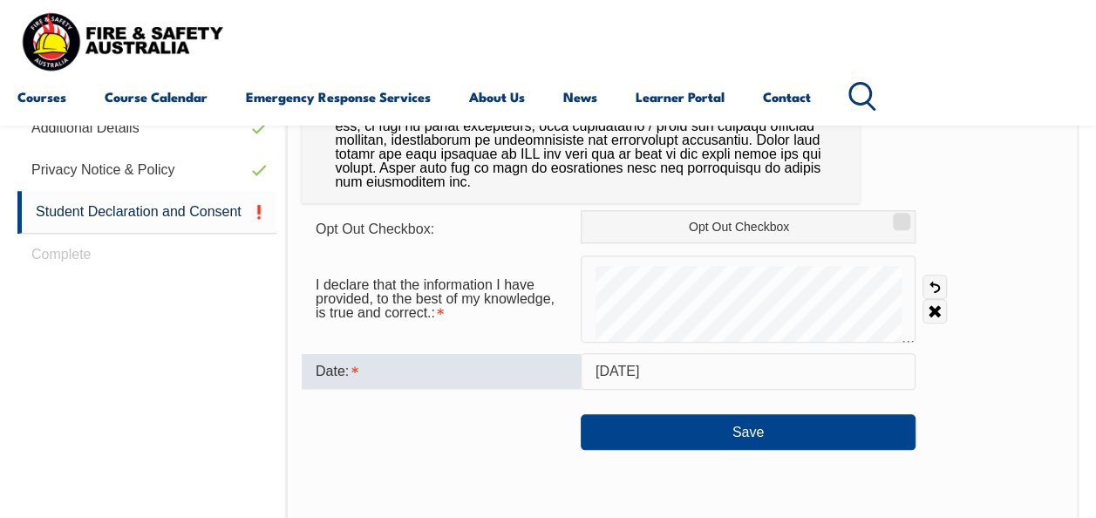
scroll to position [790, 0]
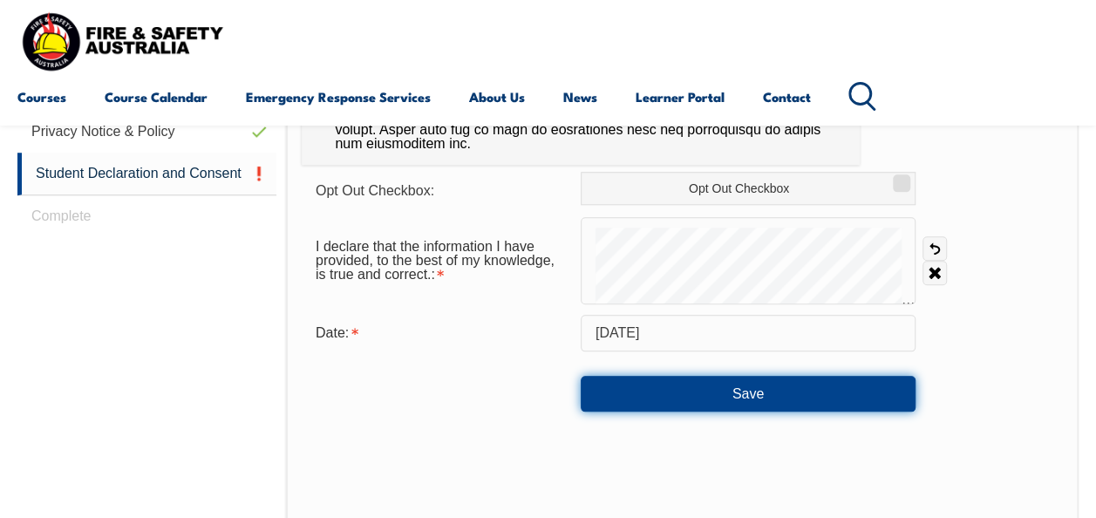
click at [787, 390] on button "Save" at bounding box center [748, 393] width 335 height 35
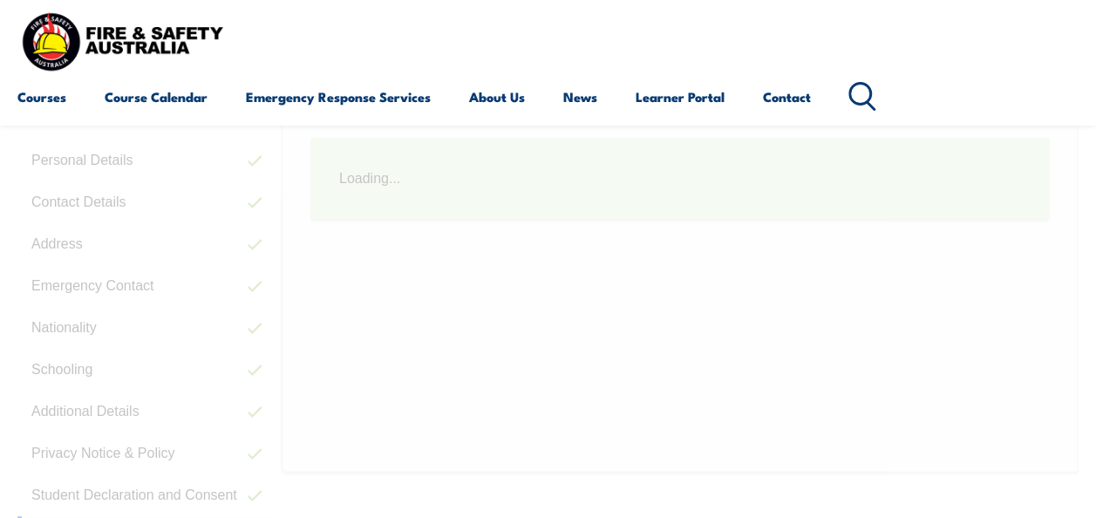
scroll to position [423, 0]
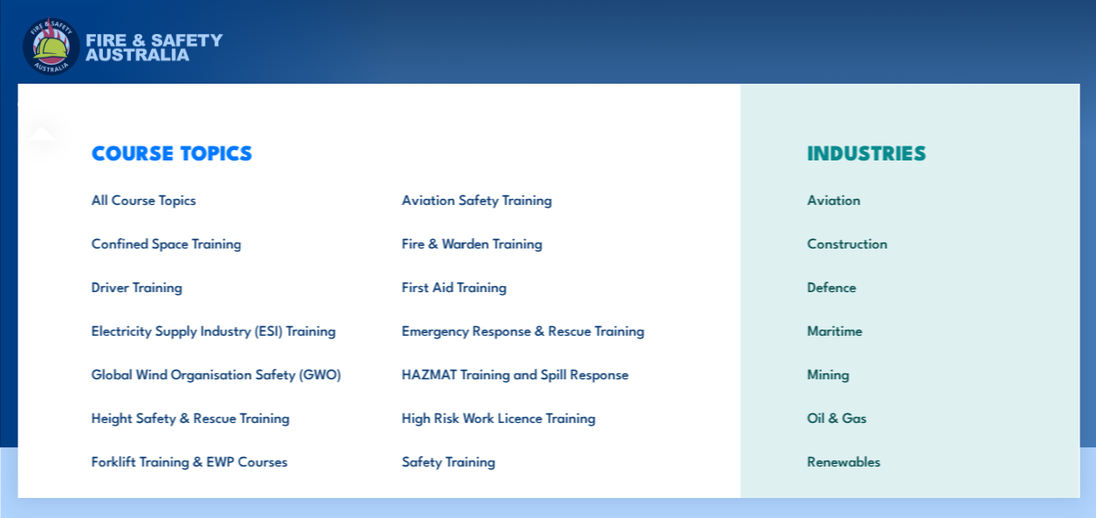
click at [30, 110] on div "COURSE TOPICS All Course Topics Aviation Safety Training Confined Space Trainin…" at bounding box center [378, 359] width 722 height 551
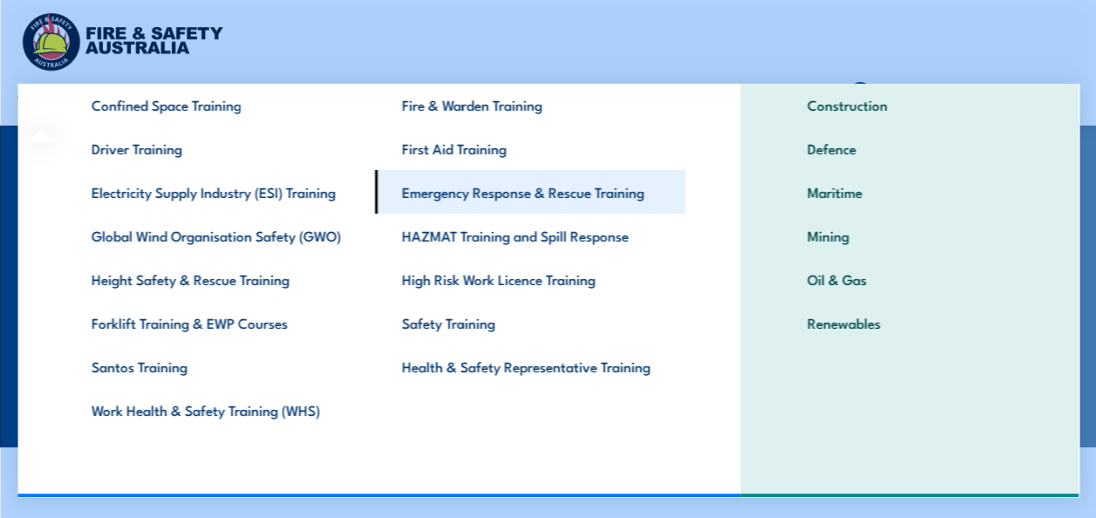
scroll to position [68, 0]
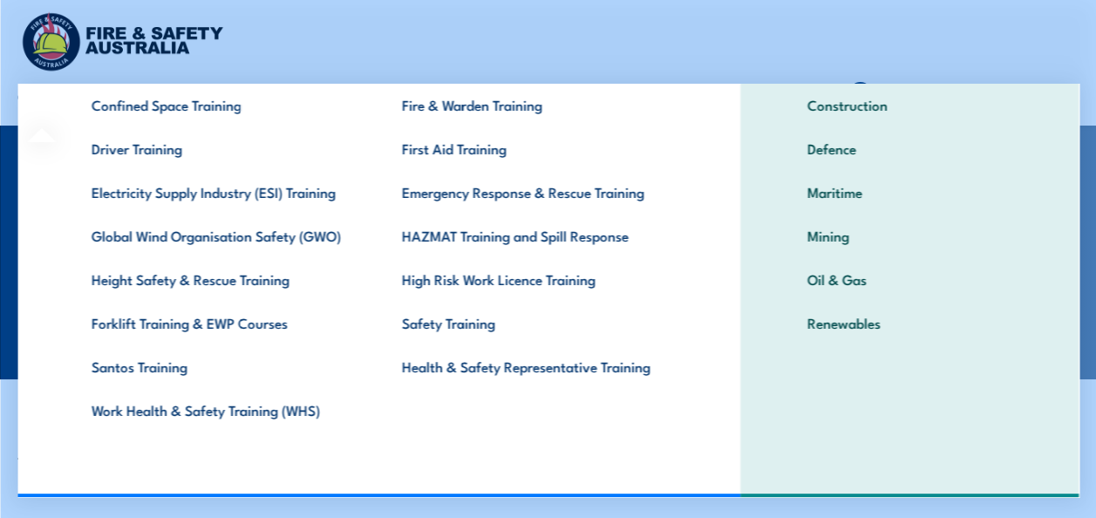
click at [890, 35] on div "Courses Course Calendar Emergency Response Services Services Overview Emergency…" at bounding box center [547, 62] width 1061 height 111
